Goal: Find specific page/section: Find specific page/section

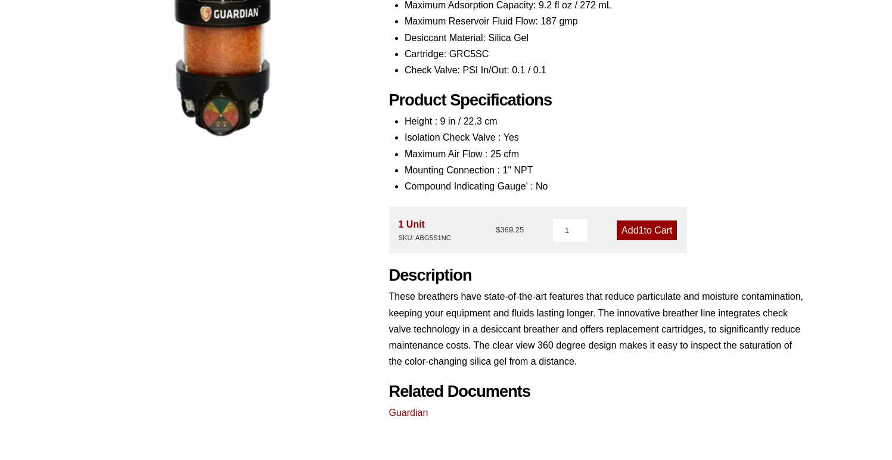
scroll to position [434, 0]
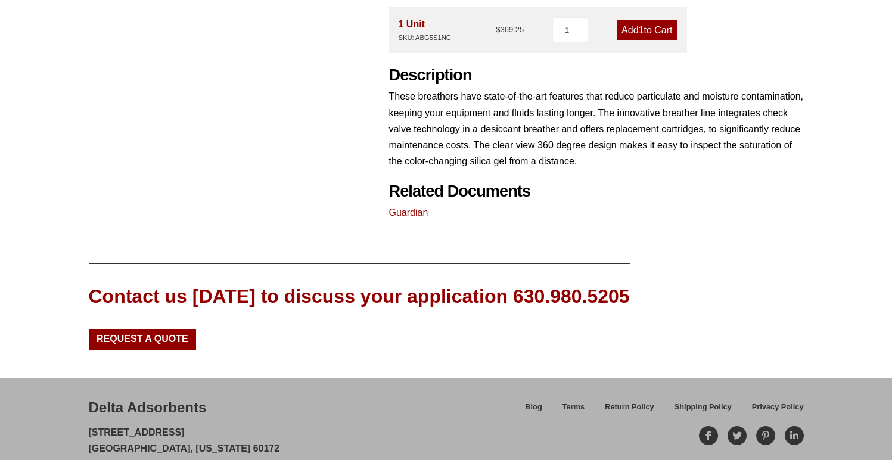
click at [416, 212] on link "Guardian" at bounding box center [408, 212] width 39 height 10
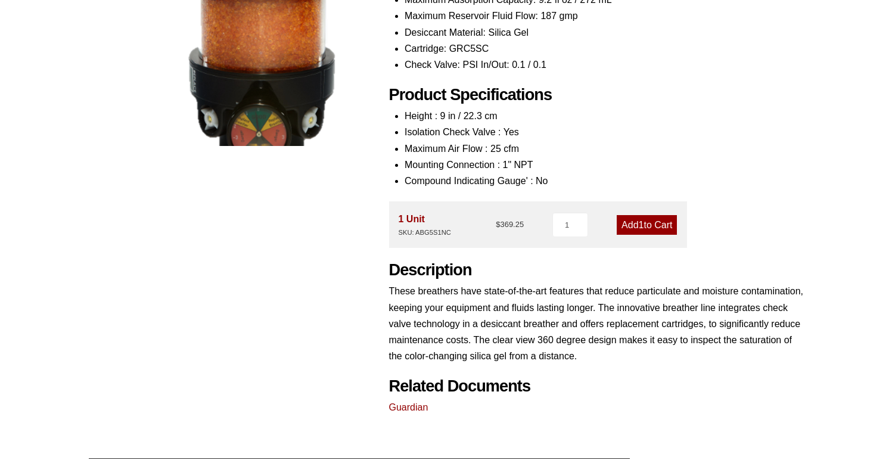
scroll to position [0, 0]
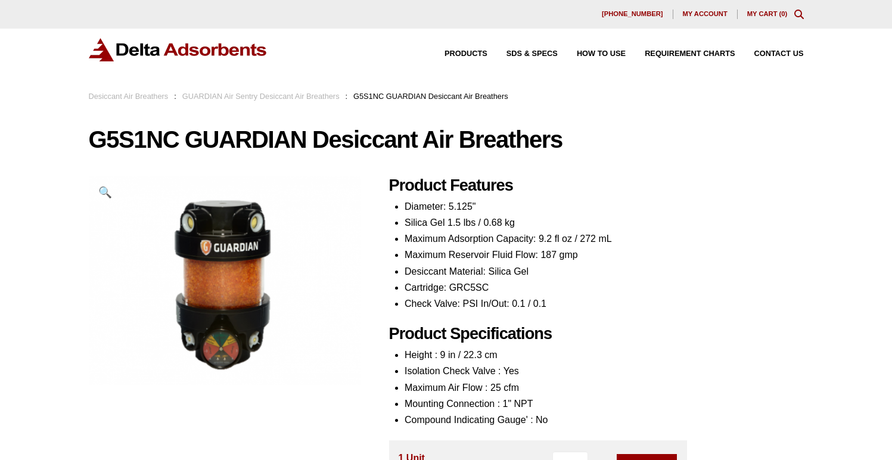
click at [290, 99] on link "GUARDIAN Air Sentry Desiccant Air Breathers" at bounding box center [260, 96] width 157 height 9
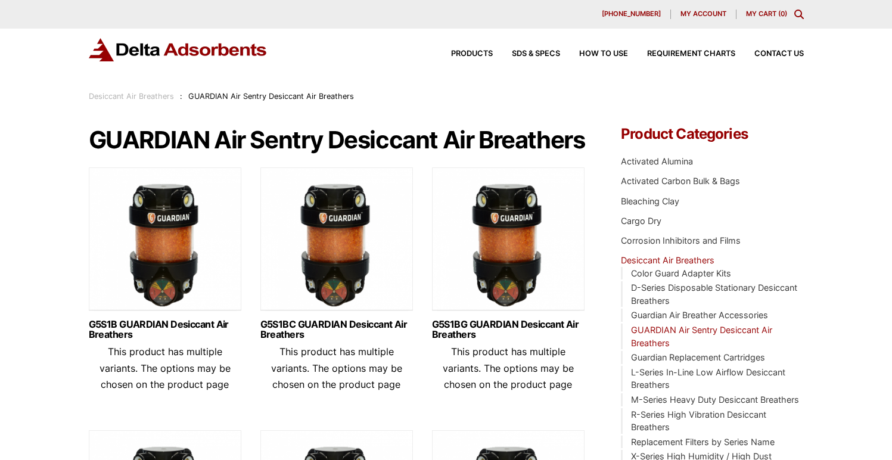
click at [143, 95] on link "Desiccant Air Breathers" at bounding box center [131, 96] width 85 height 9
click at [114, 93] on link "Desiccant Air Breathers" at bounding box center [131, 96] width 85 height 9
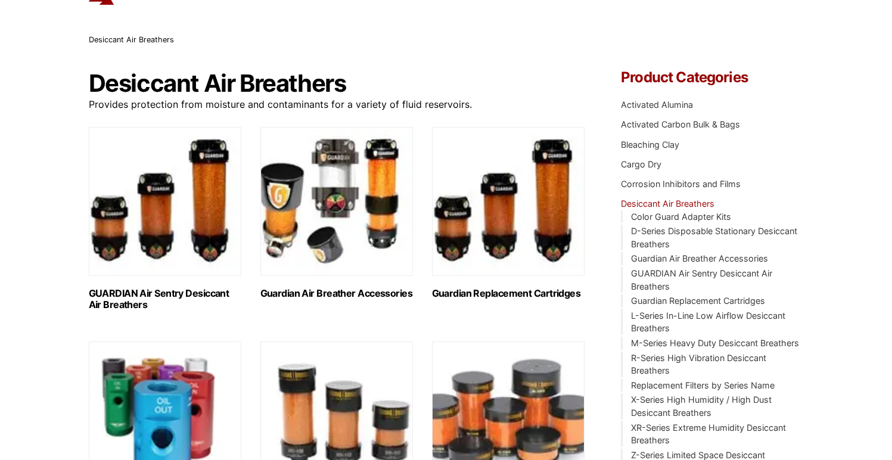
scroll to position [55, 0]
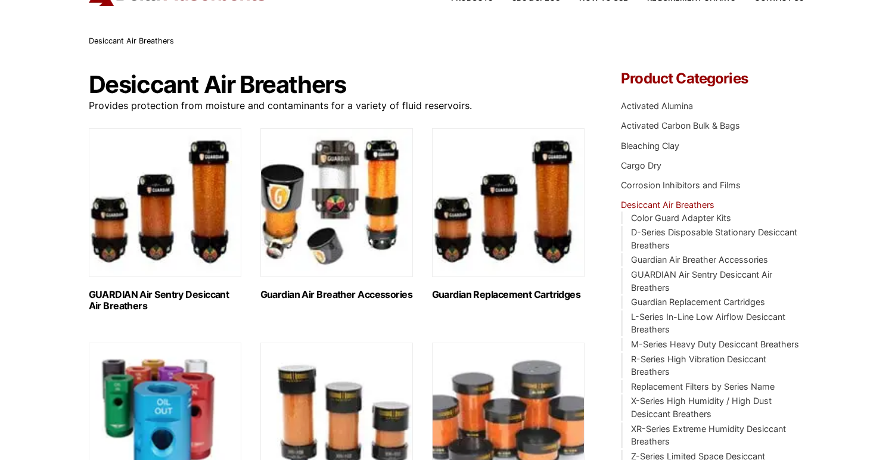
click at [327, 184] on img "Visit product category Guardian Air Breather Accessories" at bounding box center [336, 202] width 153 height 149
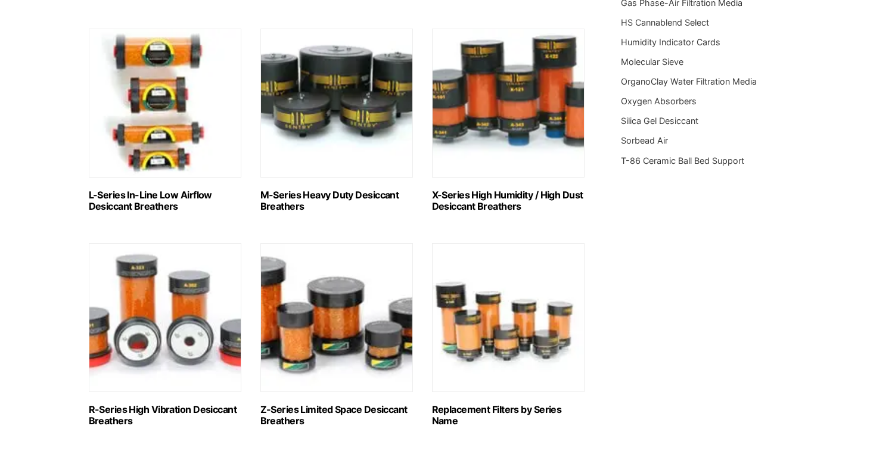
scroll to position [805, 0]
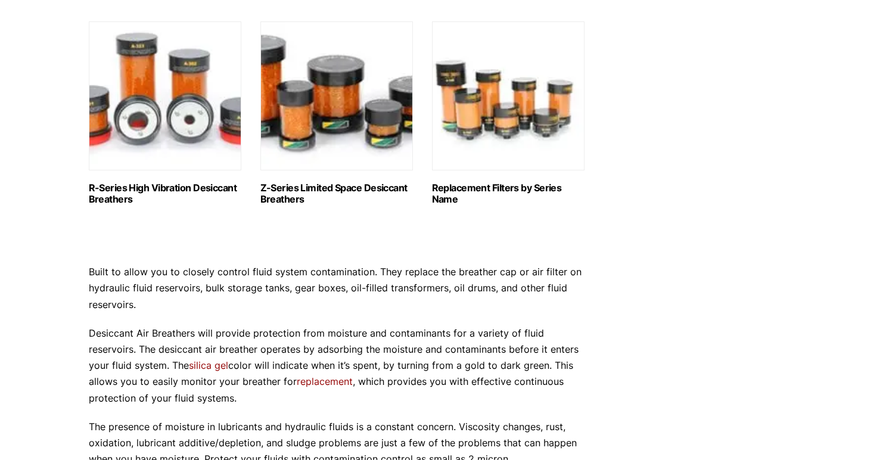
click at [145, 116] on img "Visit product category R-Series High Vibration Desiccant Breathers" at bounding box center [165, 95] width 153 height 149
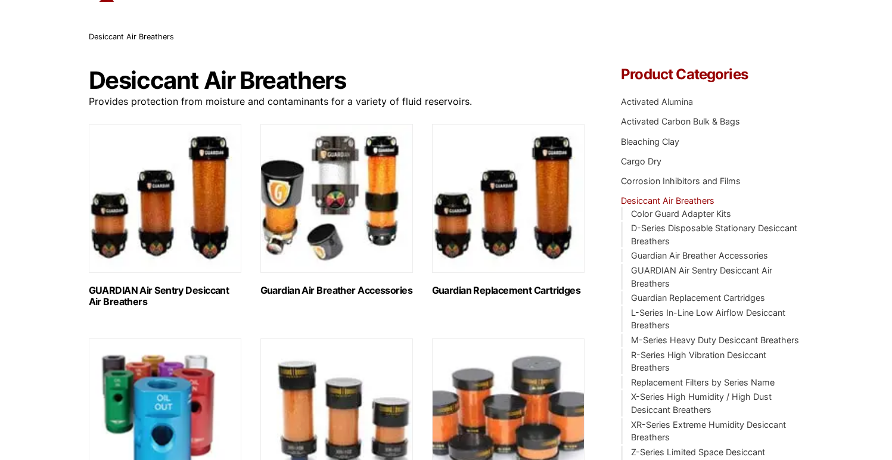
scroll to position [0, 0]
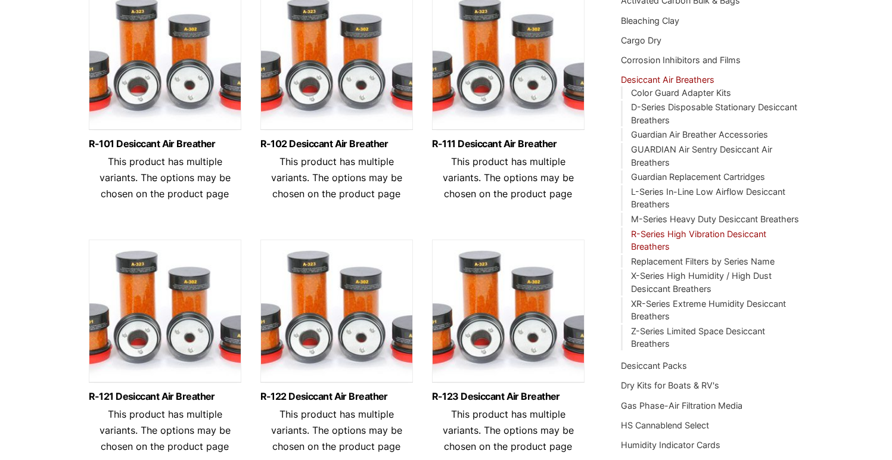
scroll to position [167, 0]
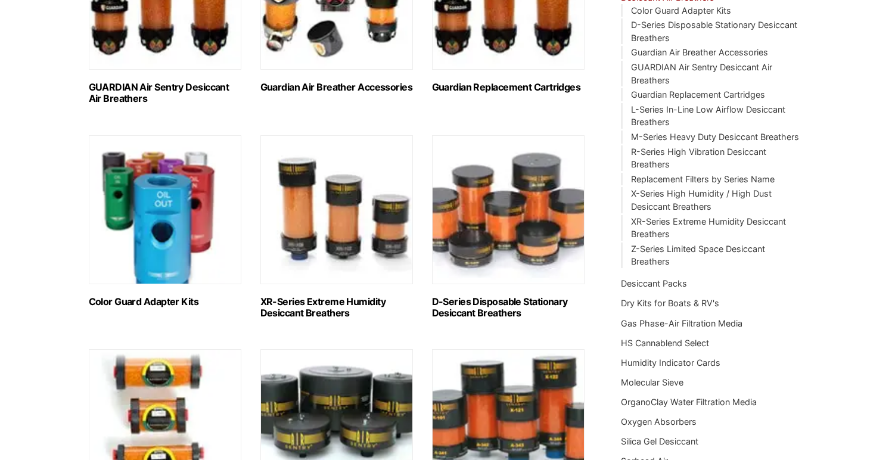
scroll to position [103, 0]
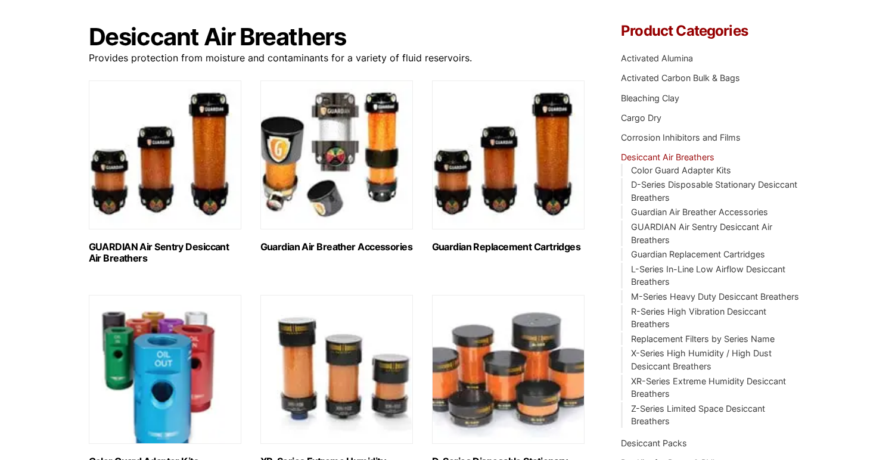
click at [360, 139] on img "Visit product category Guardian Air Breather Accessories" at bounding box center [336, 154] width 153 height 149
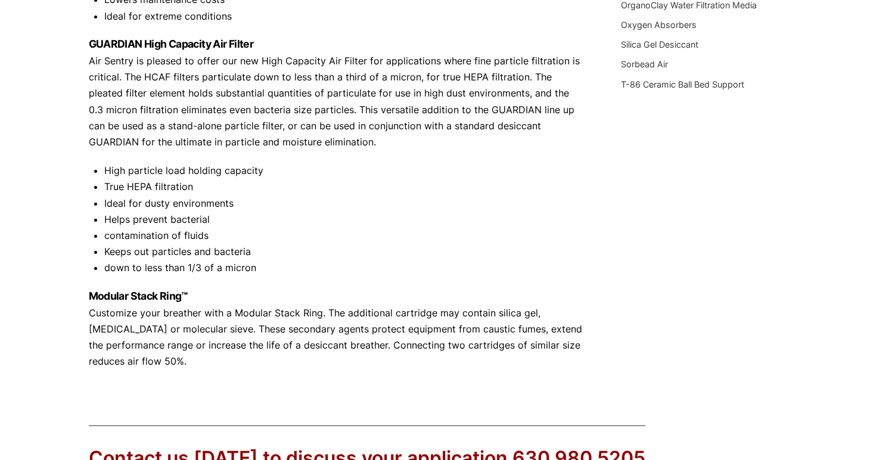
scroll to position [498, 0]
